Goal: Navigation & Orientation: Find specific page/section

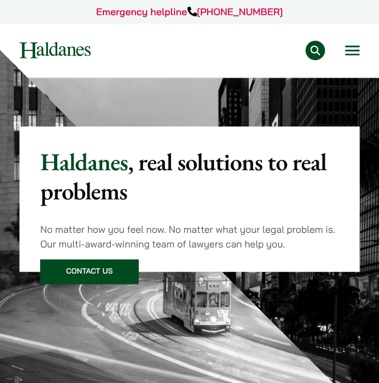
click at [336, 50] on div "Practice Areas Antitrust and Competition Law Civil Litigation & Dispute Resolut…" at bounding box center [231, 50] width 257 height 19
click at [343, 52] on div "Practice Areas Antitrust and Competition Law Civil Litigation & Dispute Resolut…" at bounding box center [231, 50] width 257 height 19
click at [353, 51] on button "Open menu" at bounding box center [352, 51] width 15 height 10
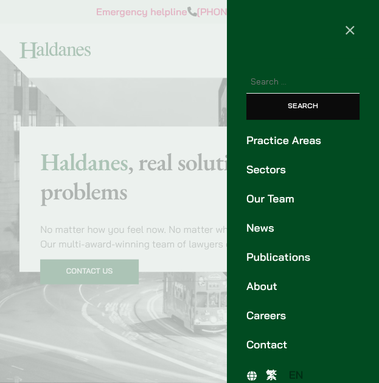
scroll to position [15, 0]
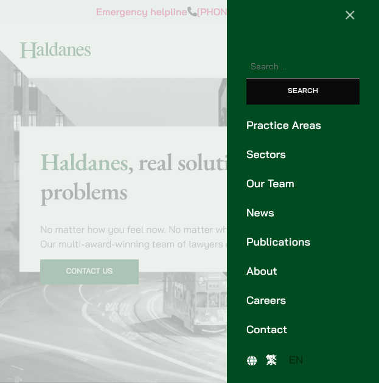
click at [280, 124] on link "Practice Areas" at bounding box center [303, 125] width 113 height 16
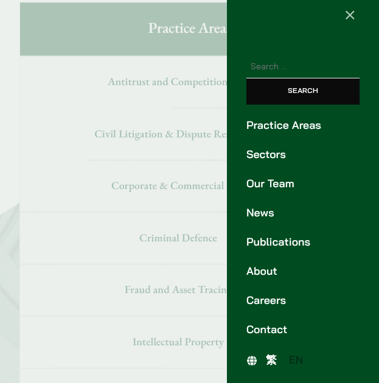
scroll to position [513, 0]
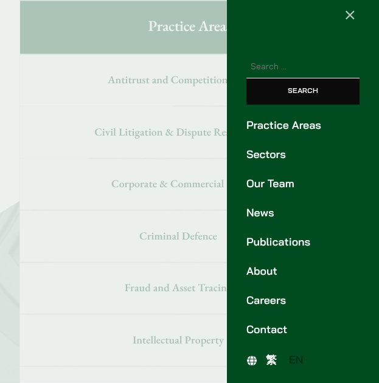
click at [282, 187] on link "Our Team" at bounding box center [303, 184] width 113 height 16
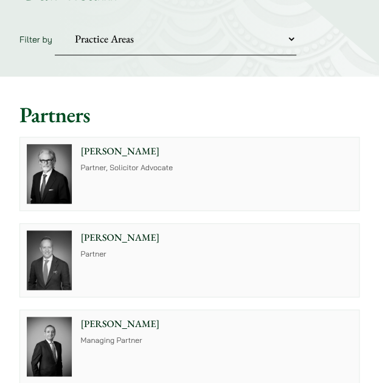
scroll to position [243, 0]
